Goal: Transaction & Acquisition: Download file/media

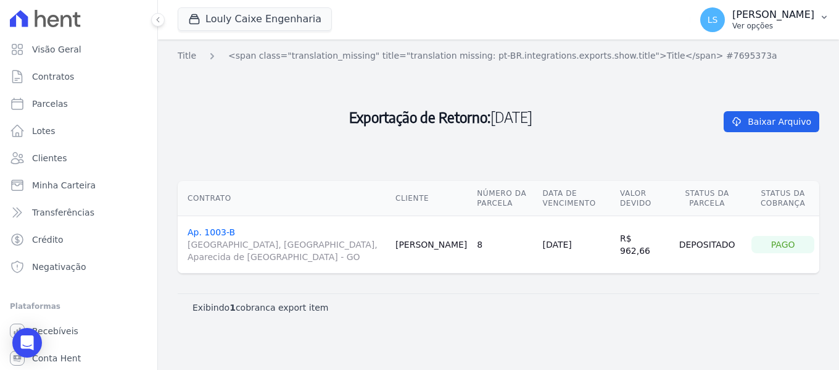
click at [733, 23] on p "Ver opções" at bounding box center [774, 26] width 82 height 10
click at [752, 28] on p "Ver opções" at bounding box center [774, 26] width 82 height 10
click at [768, 10] on p "[PERSON_NAME]" at bounding box center [774, 15] width 82 height 12
click at [825, 22] on button "LS [PERSON_NAME] Ver opções" at bounding box center [765, 19] width 149 height 35
click at [825, 15] on icon "button" at bounding box center [825, 17] width 10 height 10
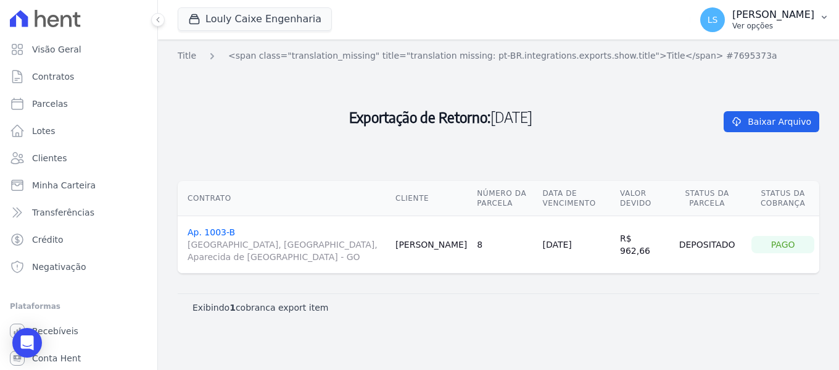
click at [825, 15] on icon "button" at bounding box center [825, 17] width 10 height 10
click at [733, 21] on p "Ver opções" at bounding box center [774, 26] width 82 height 10
click at [701, 7] on div "LS [PERSON_NAME] Ver opções" at bounding box center [758, 19] width 114 height 25
click at [712, 7] on div "LS [PERSON_NAME] Ver opções" at bounding box center [758, 19] width 114 height 25
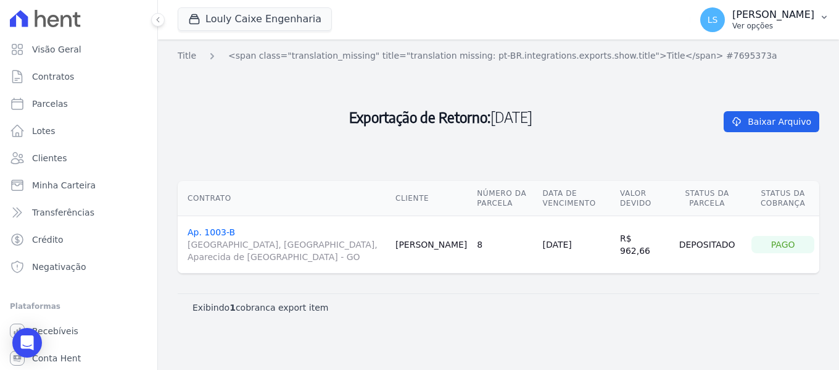
click at [762, 23] on p "Ver opções" at bounding box center [774, 26] width 82 height 10
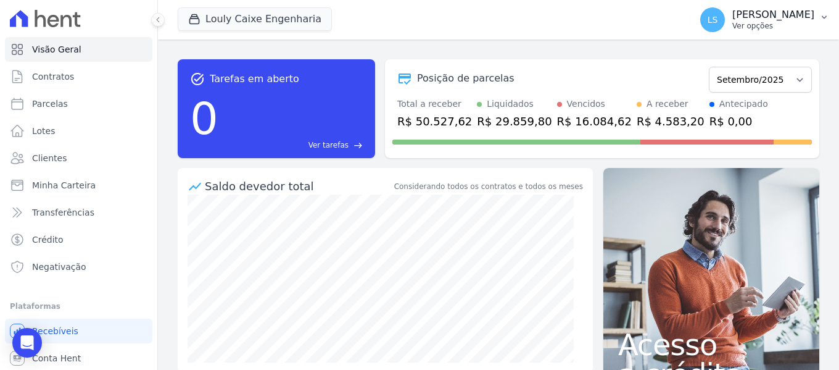
click at [794, 16] on p "[PERSON_NAME]" at bounding box center [774, 15] width 82 height 12
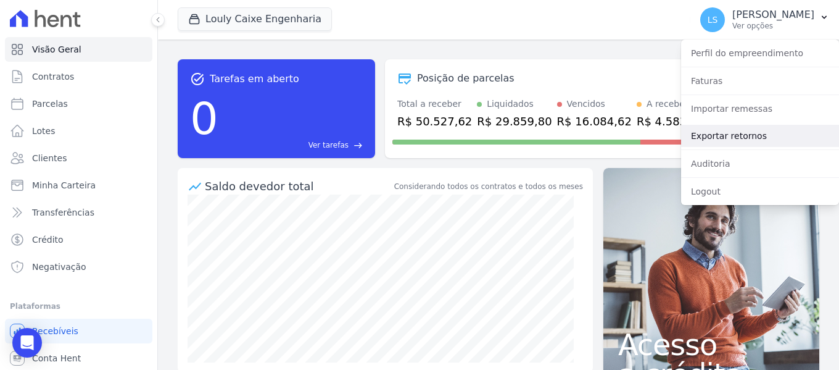
click at [728, 133] on link "Exportar retornos" at bounding box center [760, 136] width 158 height 22
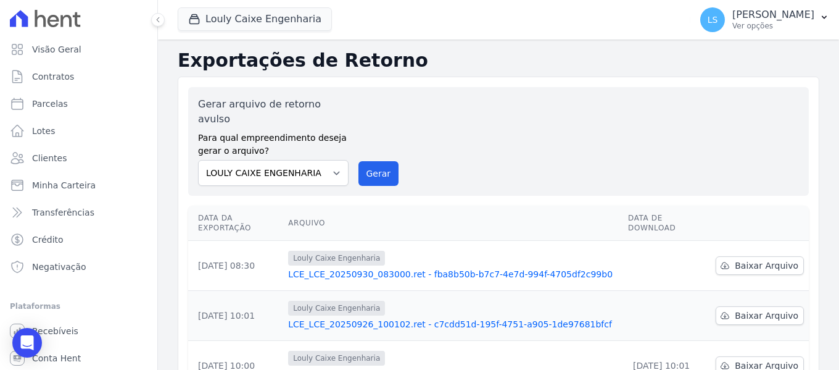
click at [396, 318] on link "LCE_LCE_20250926_100102.ret - c7cdd51d-195f-4751-a905-1de97681bfcf" at bounding box center [453, 324] width 330 height 12
click at [378, 268] on link "LCE_LCE_20250930_083000.ret - fba8b50b-b7c7-4e7d-994f-4705df2c99b0" at bounding box center [453, 274] width 330 height 12
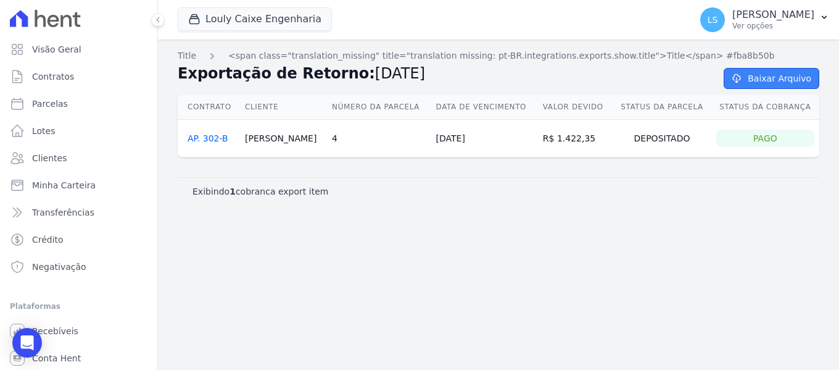
click at [774, 85] on link "Baixar Arquivo" at bounding box center [772, 78] width 96 height 21
